Goal: Information Seeking & Learning: Learn about a topic

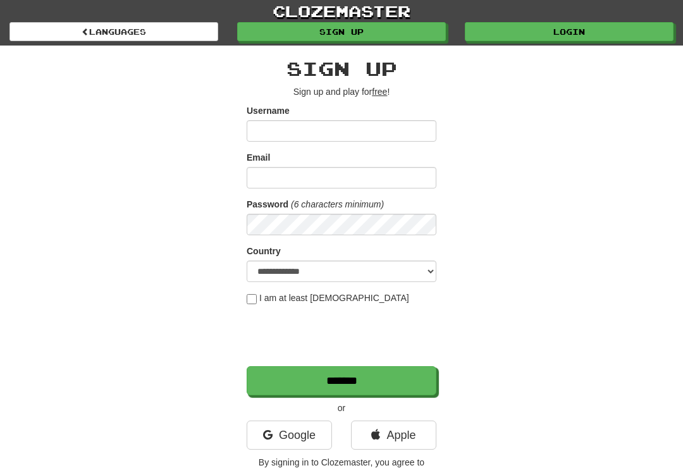
click at [599, 39] on link "Login" at bounding box center [569, 31] width 209 height 19
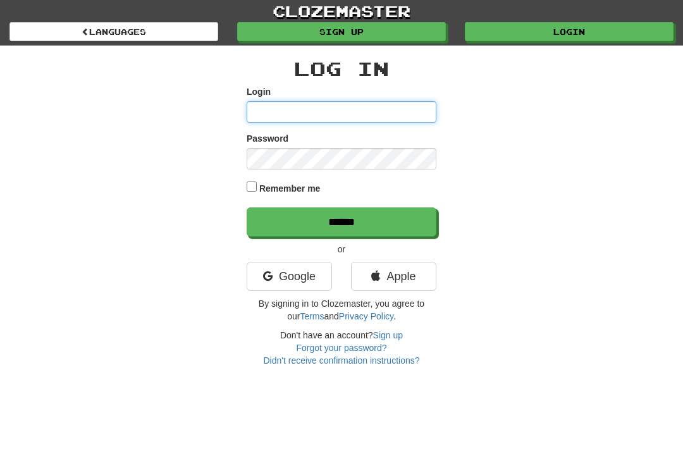
type input "**********"
click at [341, 221] on input "******" at bounding box center [341, 221] width 190 height 29
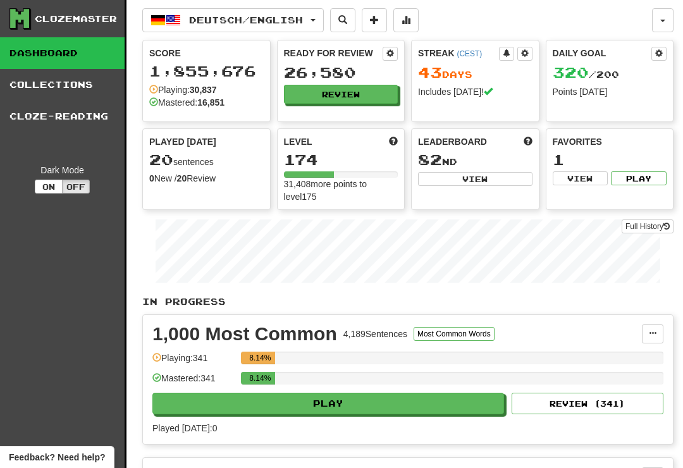
click at [367, 92] on button "Review" at bounding box center [341, 94] width 114 height 19
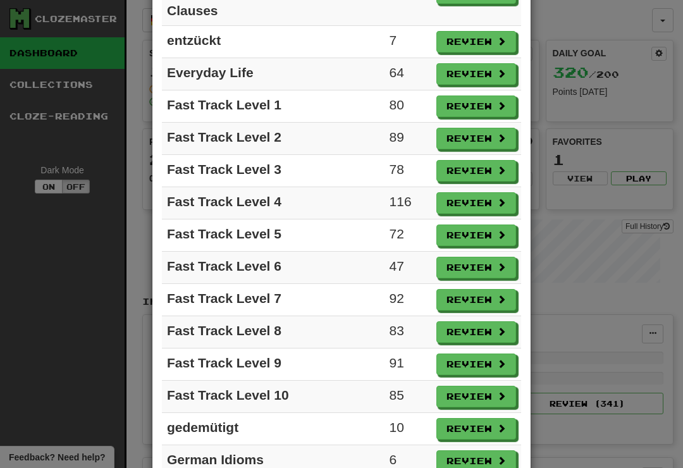
scroll to position [716, 0]
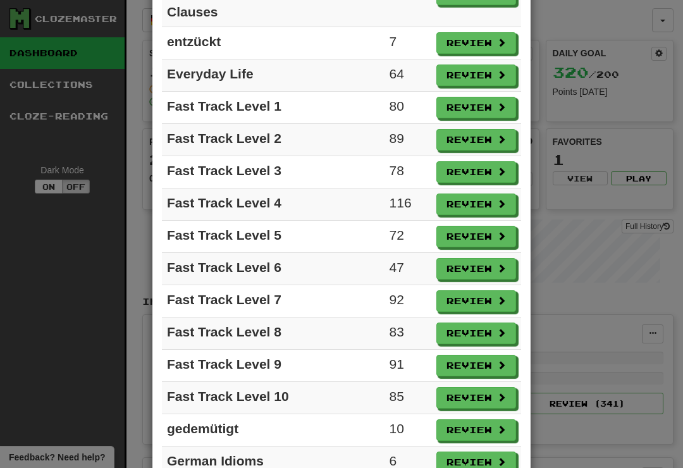
click at [485, 214] on button "Review" at bounding box center [476, 203] width 80 height 21
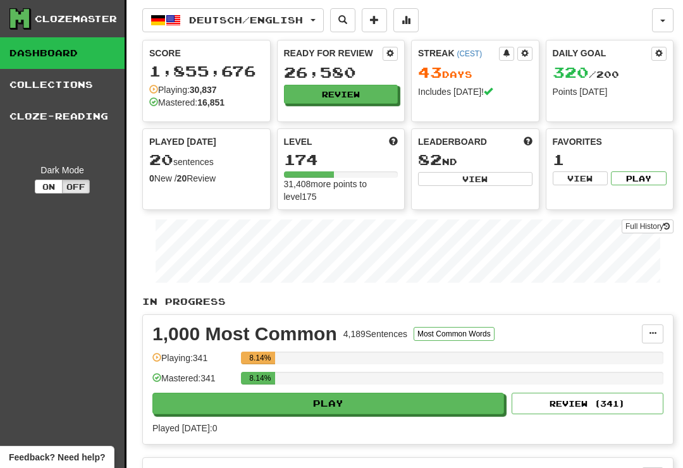
select select "**"
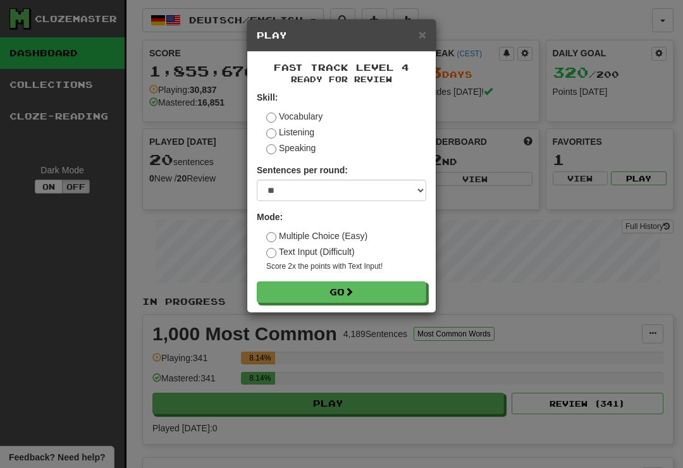
click at [391, 294] on button "Go" at bounding box center [341, 291] width 169 height 21
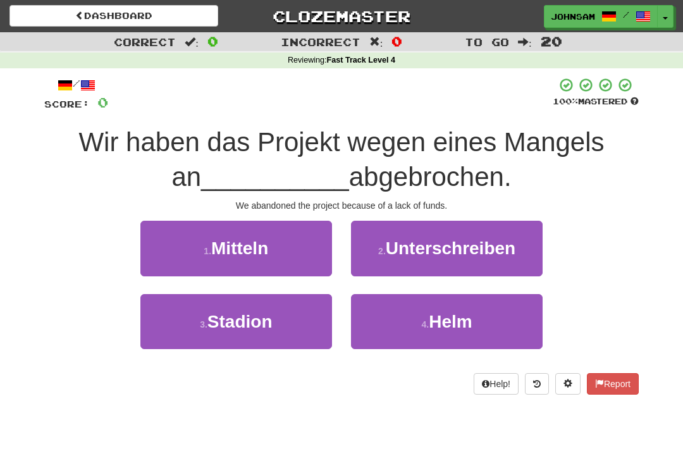
click at [288, 250] on button "1 . Mitteln" at bounding box center [235, 248] width 191 height 55
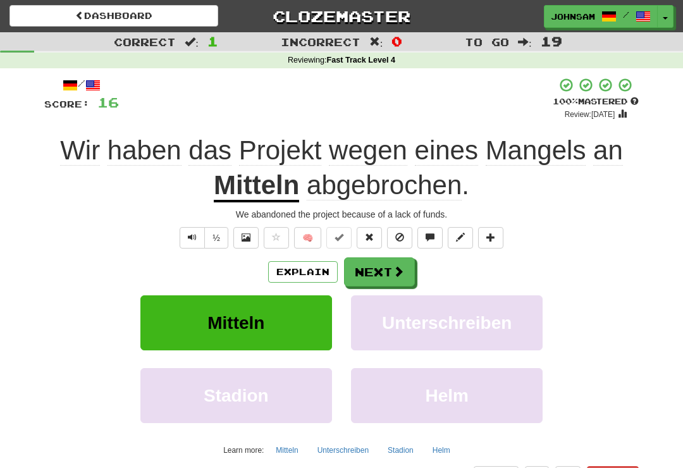
click at [396, 268] on span at bounding box center [397, 270] width 11 height 11
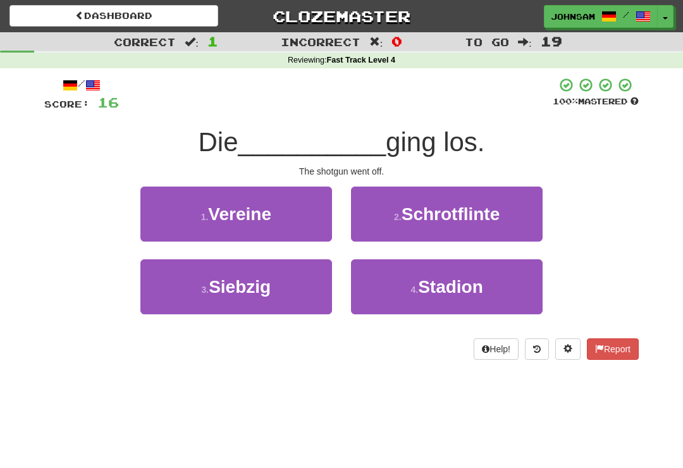
click at [465, 221] on span "Schrotflinte" at bounding box center [450, 214] width 99 height 20
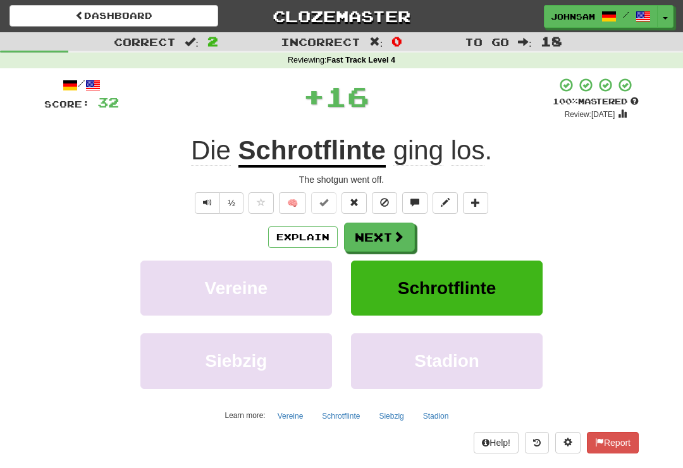
click at [399, 238] on span at bounding box center [397, 236] width 11 height 11
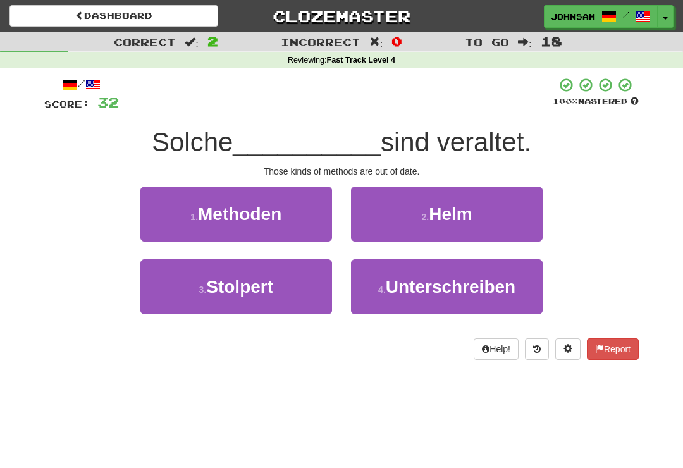
click at [305, 225] on button "1 . Methoden" at bounding box center [235, 213] width 191 height 55
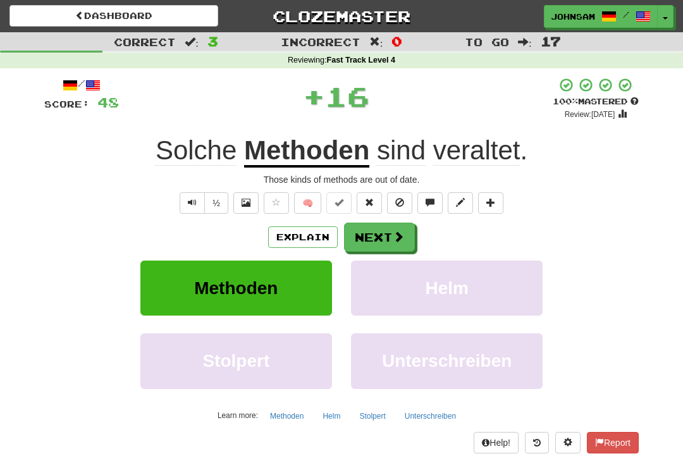
click at [399, 236] on span at bounding box center [397, 236] width 11 height 11
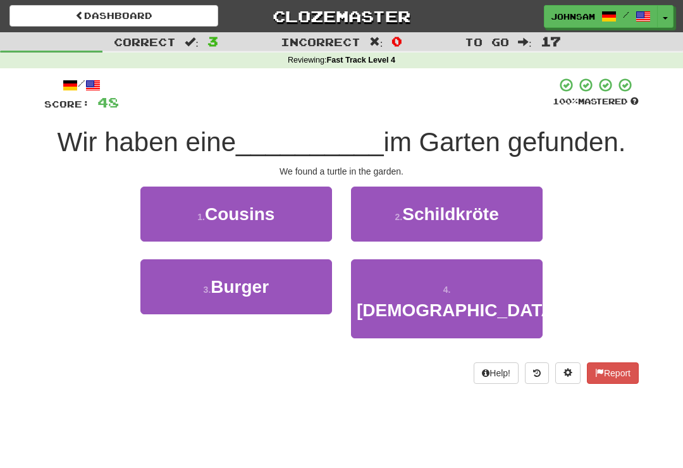
click at [470, 216] on span "Schildkröte" at bounding box center [450, 214] width 96 height 20
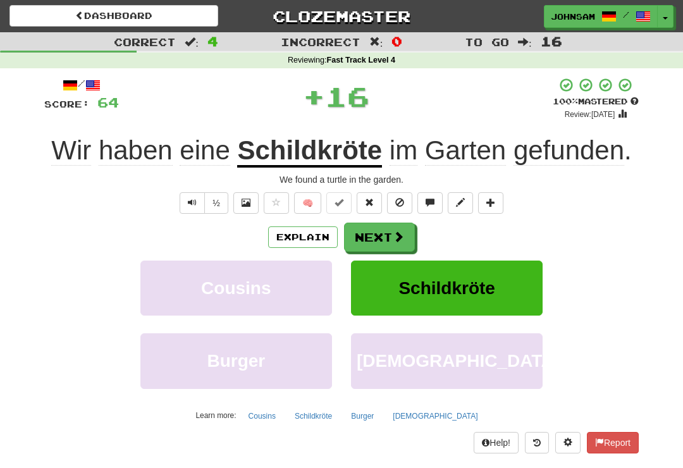
click at [401, 238] on span at bounding box center [397, 236] width 11 height 11
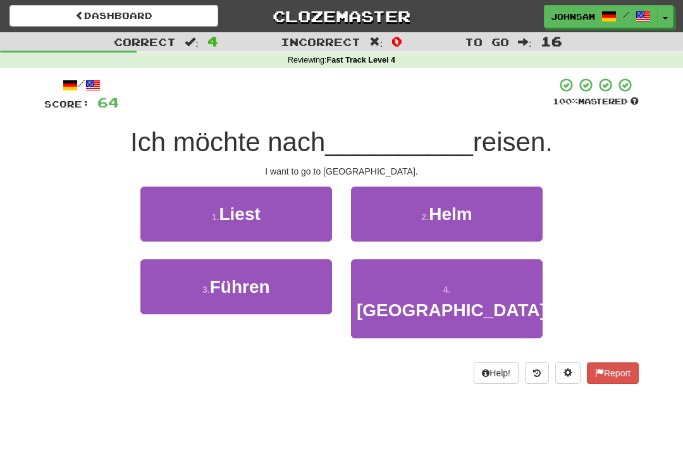
click at [450, 300] on span "Korea" at bounding box center [450, 310] width 189 height 20
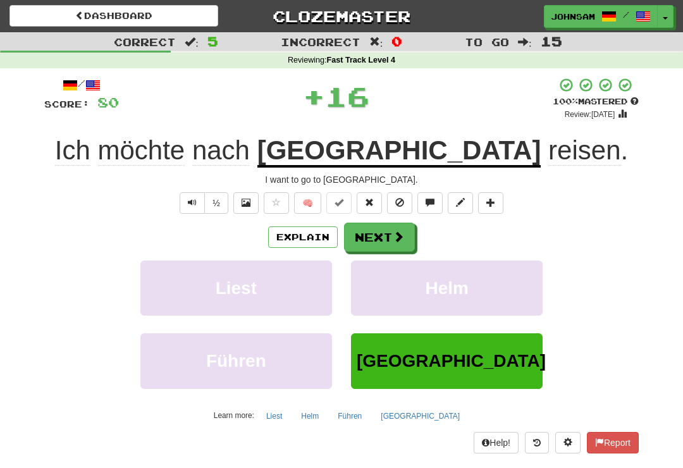
click at [406, 233] on button "Next" at bounding box center [379, 236] width 71 height 29
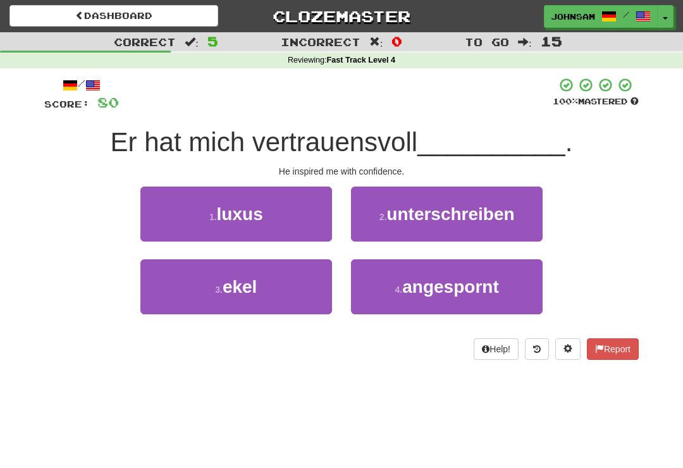
click at [490, 288] on span "angespornt" at bounding box center [450, 287] width 96 height 20
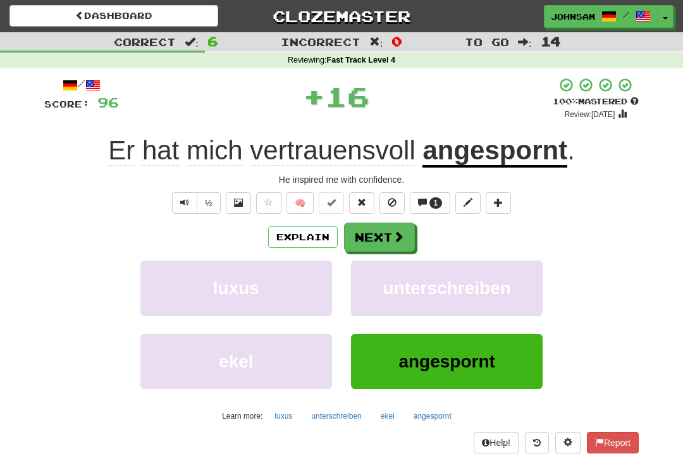
click at [549, 153] on u "angespornt" at bounding box center [494, 151] width 145 height 32
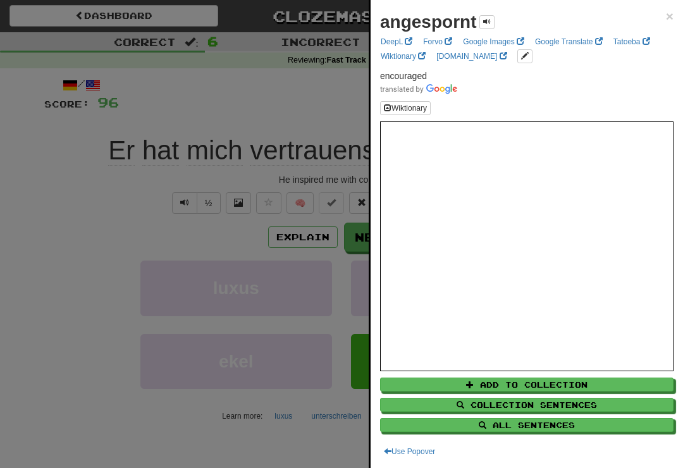
click at [224, 237] on div at bounding box center [341, 234] width 683 height 468
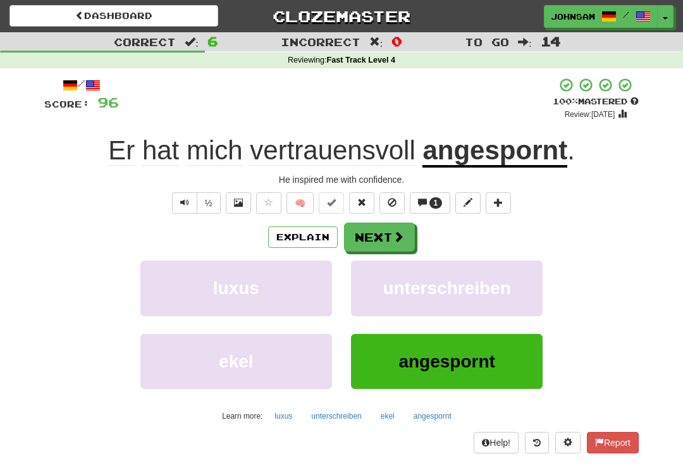
click at [403, 243] on button "Next" at bounding box center [379, 236] width 71 height 29
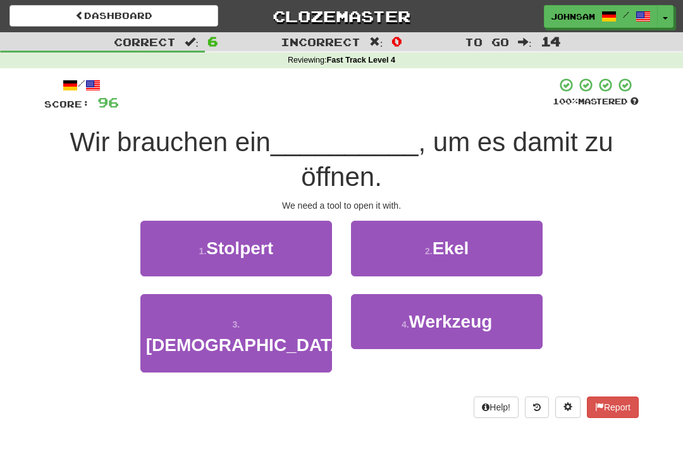
click at [472, 320] on span "Werkzeug" at bounding box center [450, 322] width 83 height 20
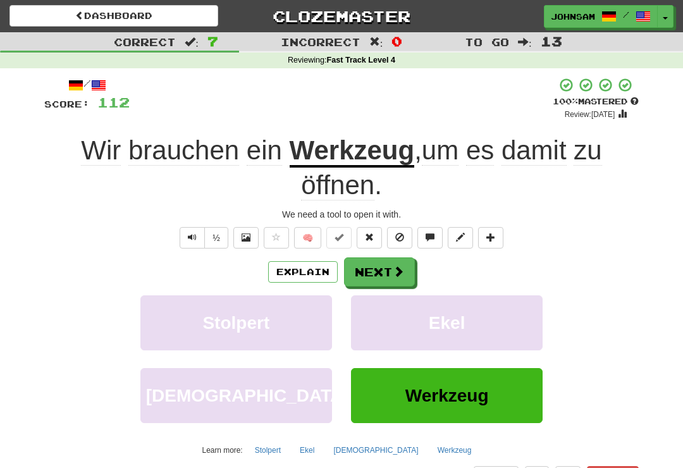
click at [402, 277] on button "Next" at bounding box center [379, 271] width 71 height 29
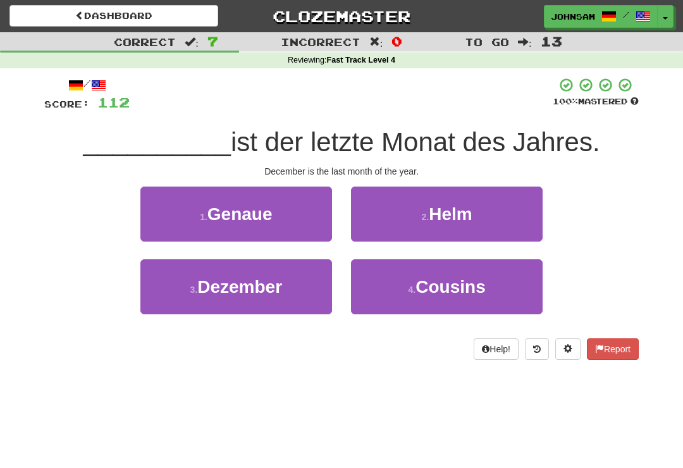
click at [312, 302] on button "3 . Dezember" at bounding box center [235, 286] width 191 height 55
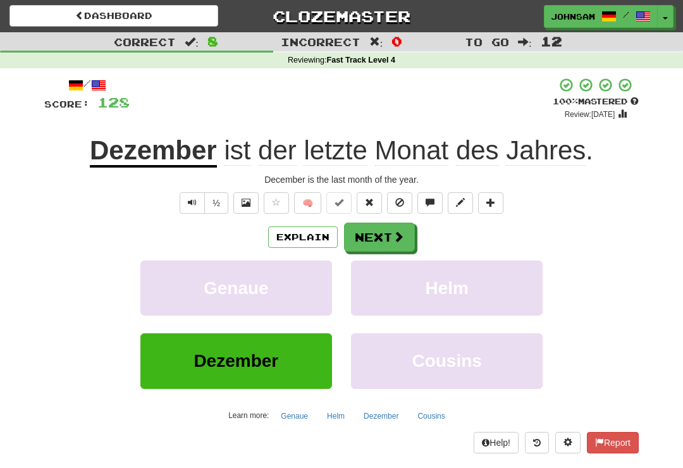
click at [401, 234] on span at bounding box center [397, 236] width 11 height 11
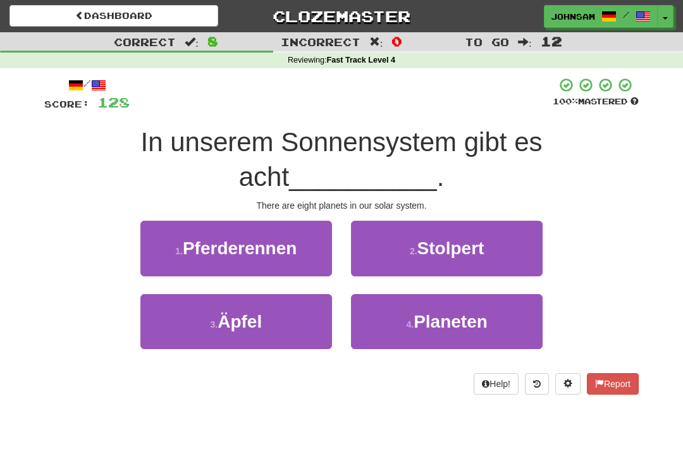
click at [463, 321] on span "Planeten" at bounding box center [450, 322] width 74 height 20
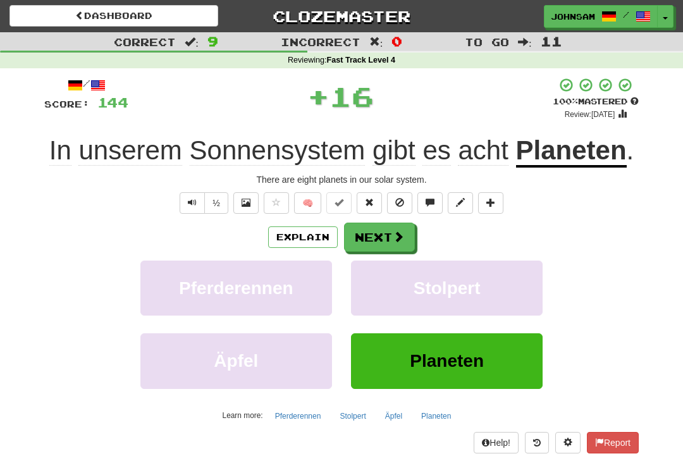
click at [407, 235] on button "Next" at bounding box center [379, 236] width 71 height 29
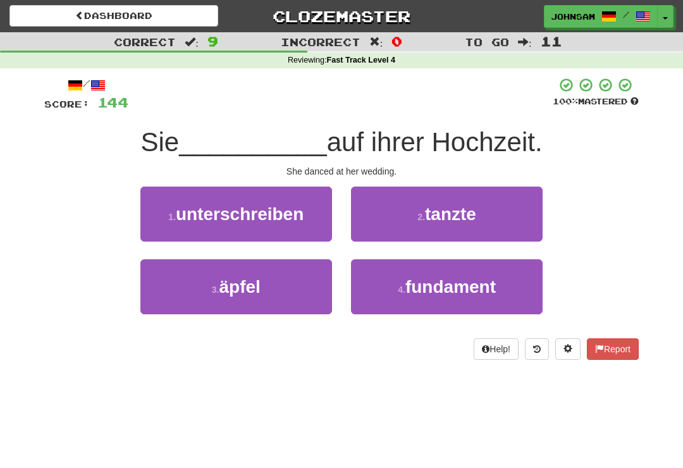
click at [483, 218] on button "2 . tanzte" at bounding box center [446, 213] width 191 height 55
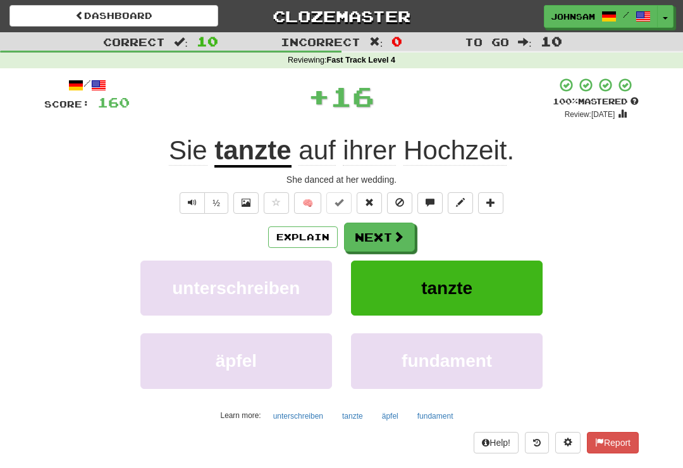
click at [402, 236] on span at bounding box center [397, 236] width 11 height 11
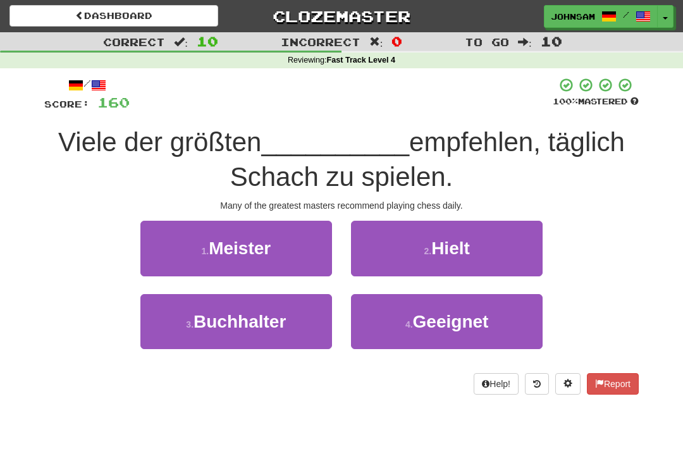
click at [300, 255] on button "1 . Meister" at bounding box center [235, 248] width 191 height 55
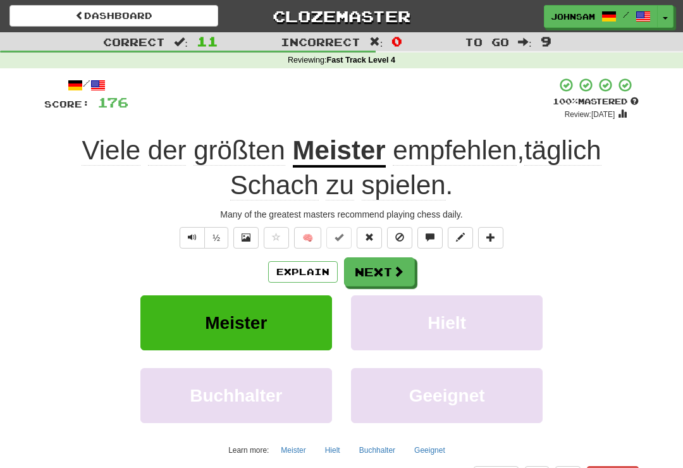
click at [399, 269] on span at bounding box center [397, 270] width 11 height 11
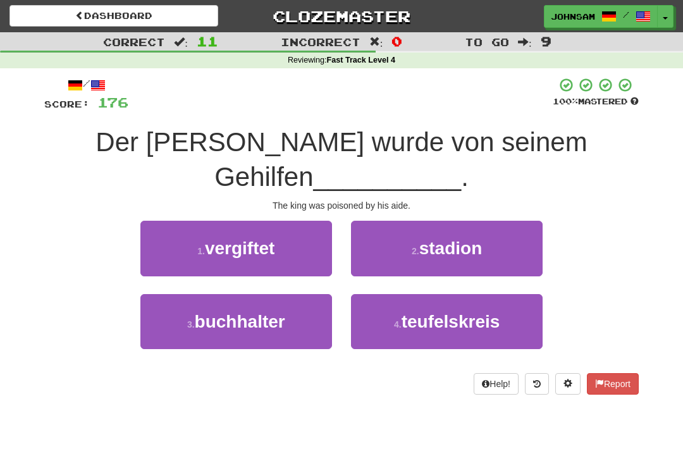
click at [284, 262] on button "1 . vergiftet" at bounding box center [235, 248] width 191 height 55
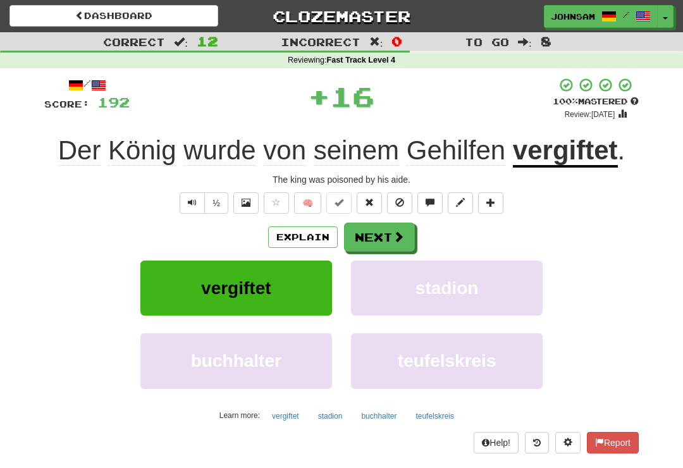
click at [408, 231] on button "Next" at bounding box center [379, 236] width 71 height 29
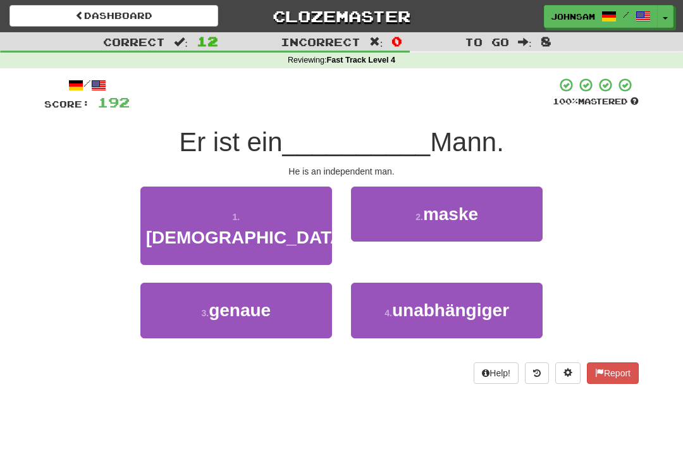
click at [474, 300] on span "unabhängiger" at bounding box center [450, 310] width 117 height 20
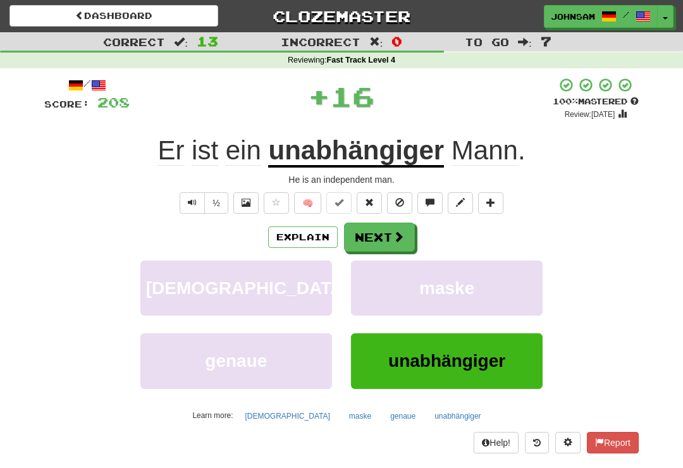
click at [402, 239] on span at bounding box center [397, 236] width 11 height 11
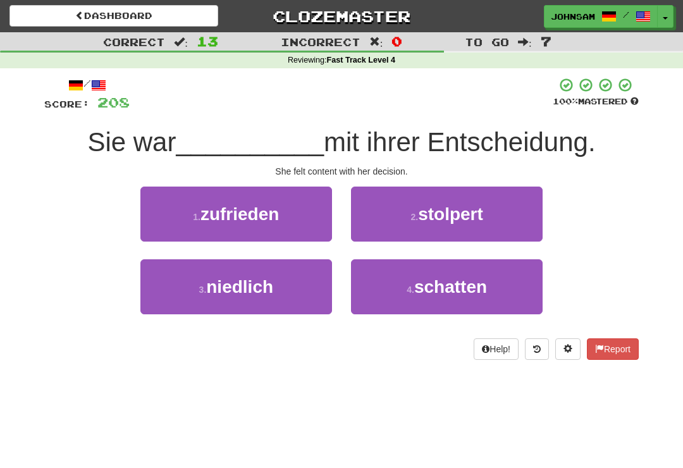
click at [296, 220] on button "1 . zufrieden" at bounding box center [235, 213] width 191 height 55
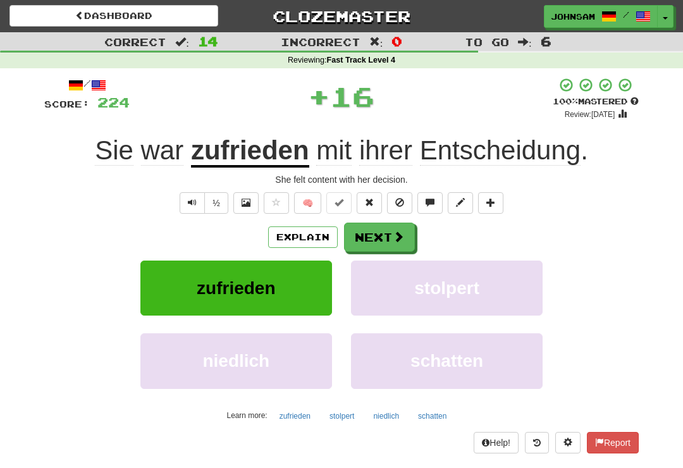
click at [401, 235] on span at bounding box center [397, 236] width 11 height 11
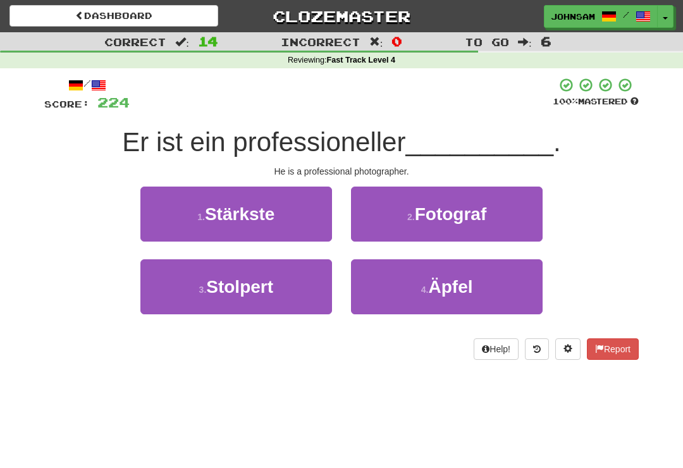
click at [470, 228] on button "2 . Fotograf" at bounding box center [446, 213] width 191 height 55
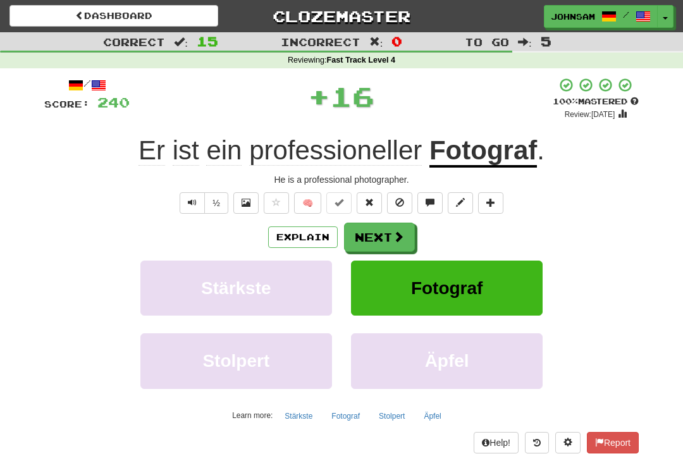
click at [407, 228] on button "Next" at bounding box center [379, 236] width 71 height 29
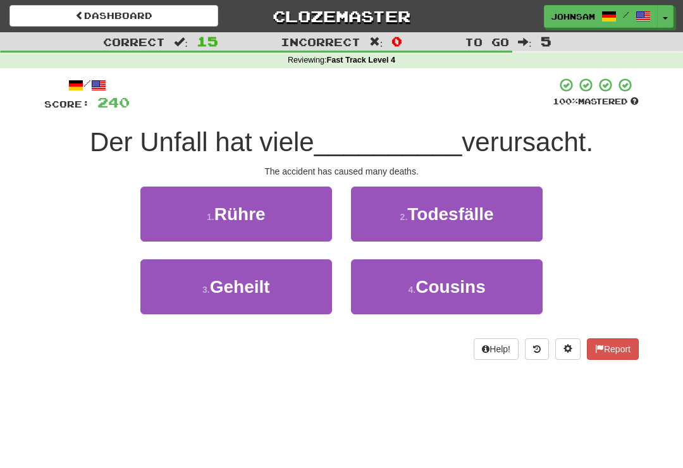
click at [495, 218] on button "2 . Todesfälle" at bounding box center [446, 213] width 191 height 55
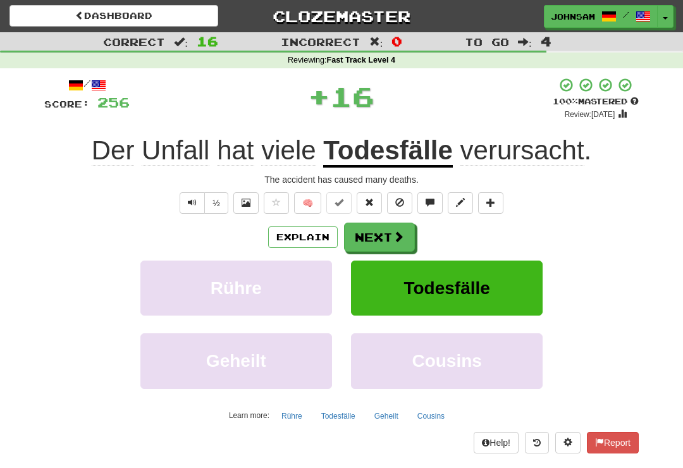
click at [411, 240] on button "Next" at bounding box center [379, 236] width 71 height 29
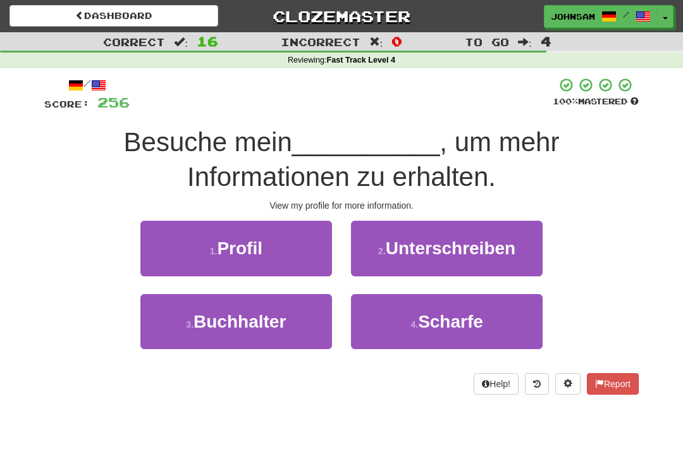
click at [304, 255] on button "1 . Profil" at bounding box center [235, 248] width 191 height 55
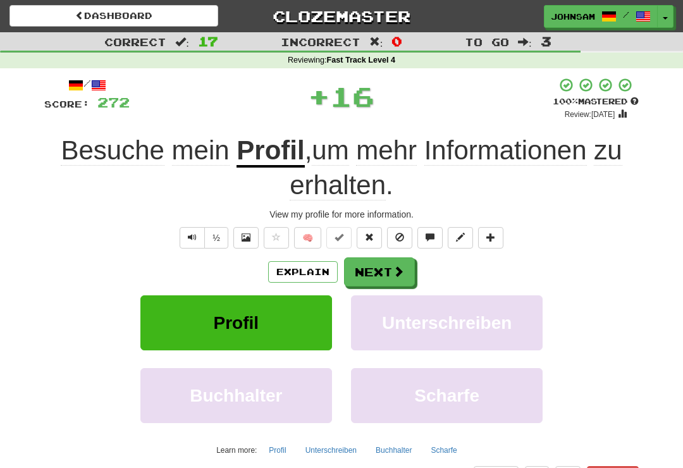
click at [412, 272] on button "Next" at bounding box center [379, 271] width 71 height 29
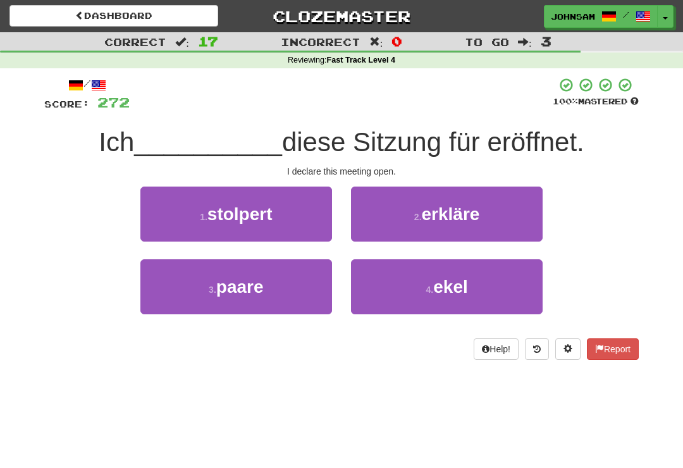
click at [478, 226] on button "2 . erkläre" at bounding box center [446, 213] width 191 height 55
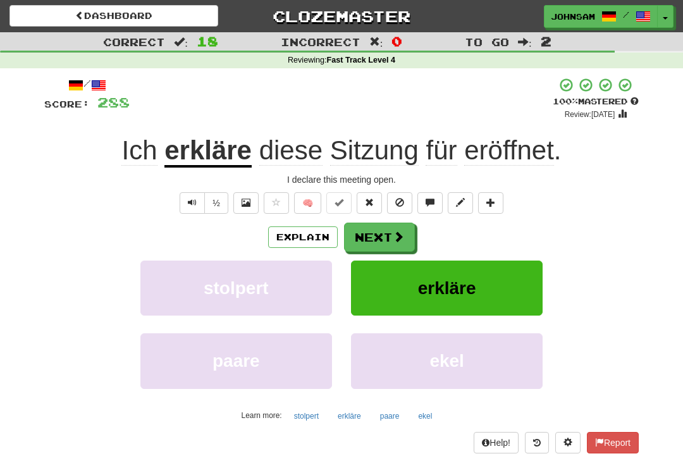
click at [406, 234] on button "Next" at bounding box center [379, 236] width 71 height 29
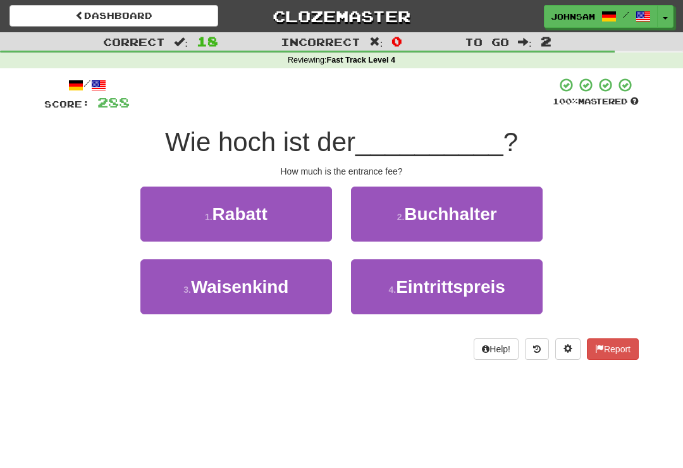
click at [449, 294] on span "Eintrittspreis" at bounding box center [450, 287] width 109 height 20
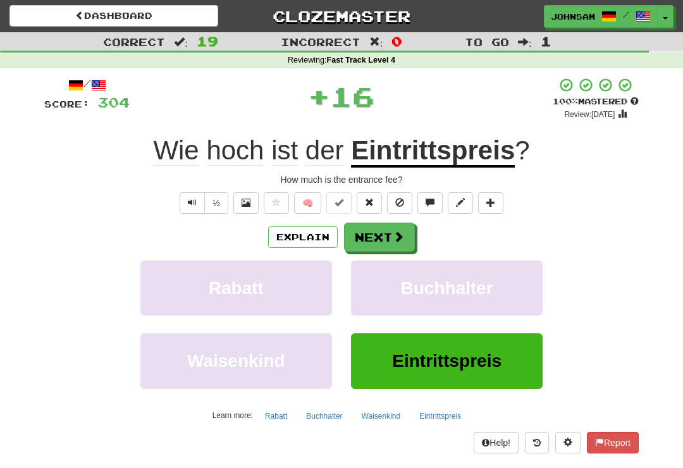
click at [413, 237] on button "Next" at bounding box center [379, 236] width 71 height 29
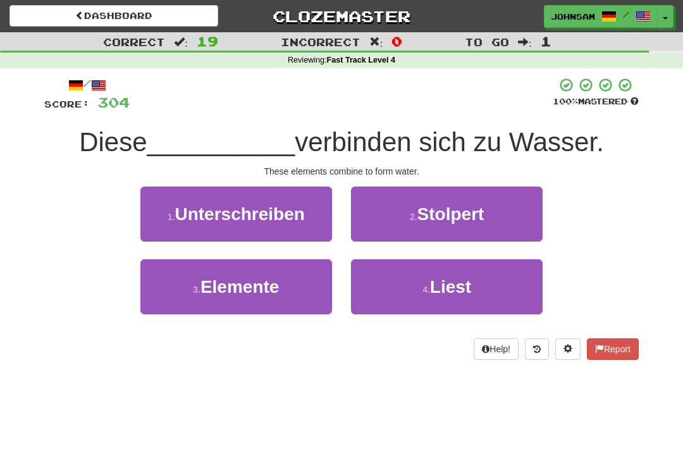
click at [306, 298] on button "3 . Elemente" at bounding box center [235, 286] width 191 height 55
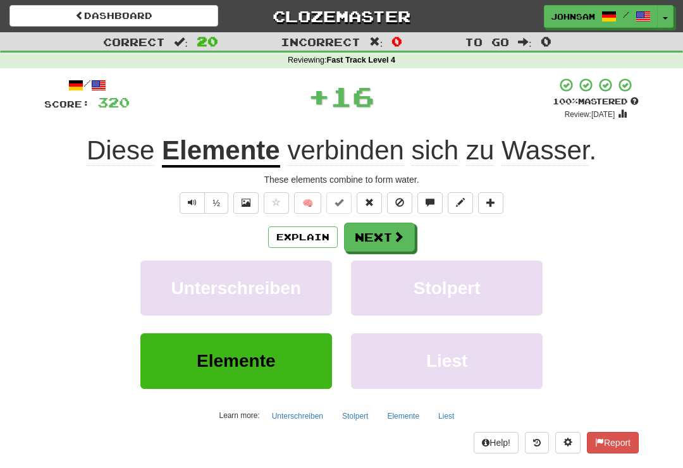
click at [410, 238] on button "Next" at bounding box center [379, 236] width 71 height 29
